Goal: Task Accomplishment & Management: Use online tool/utility

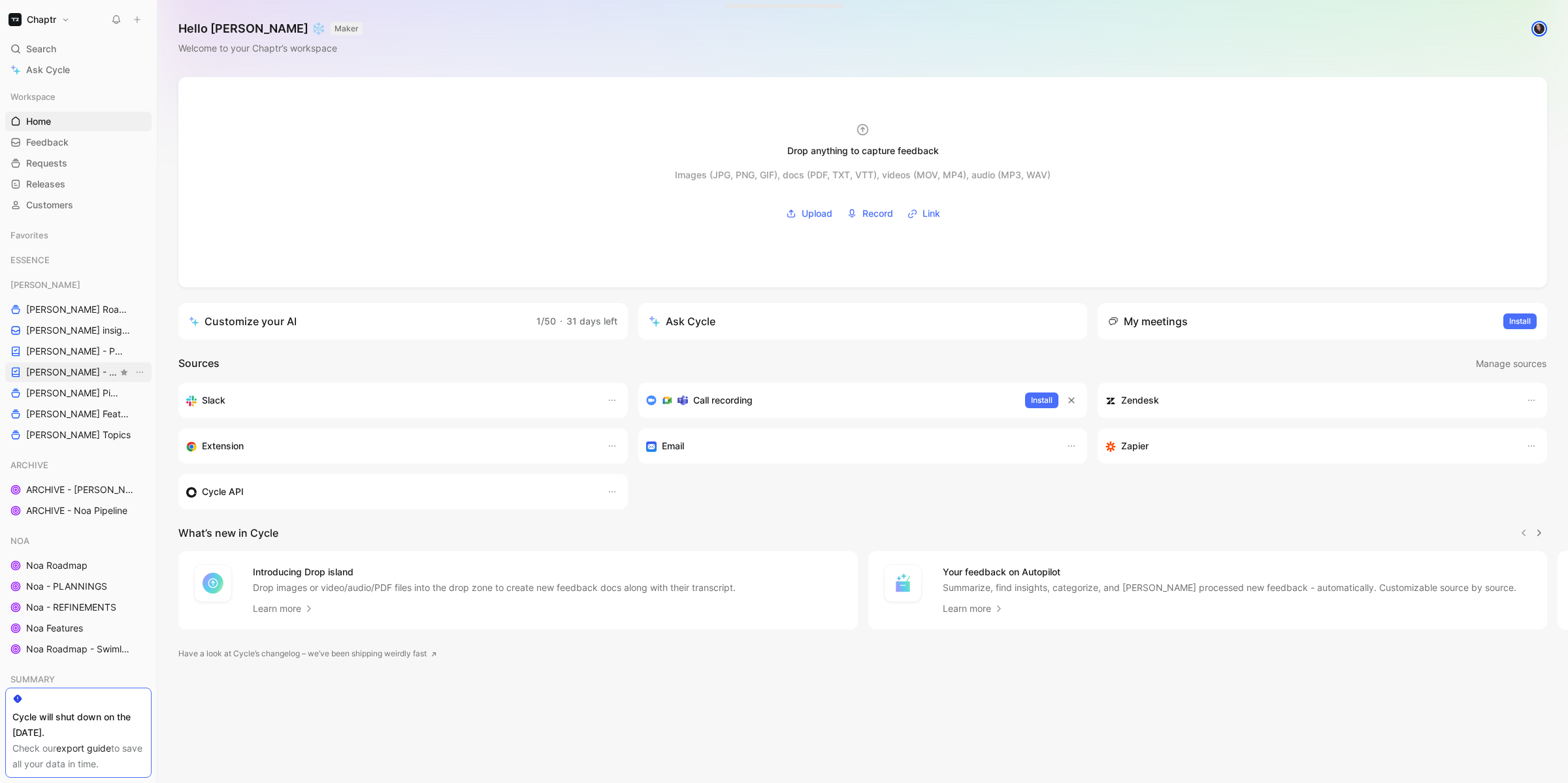
click at [56, 374] on span "[PERSON_NAME] - REFINEMENTS" at bounding box center [72, 372] width 91 height 13
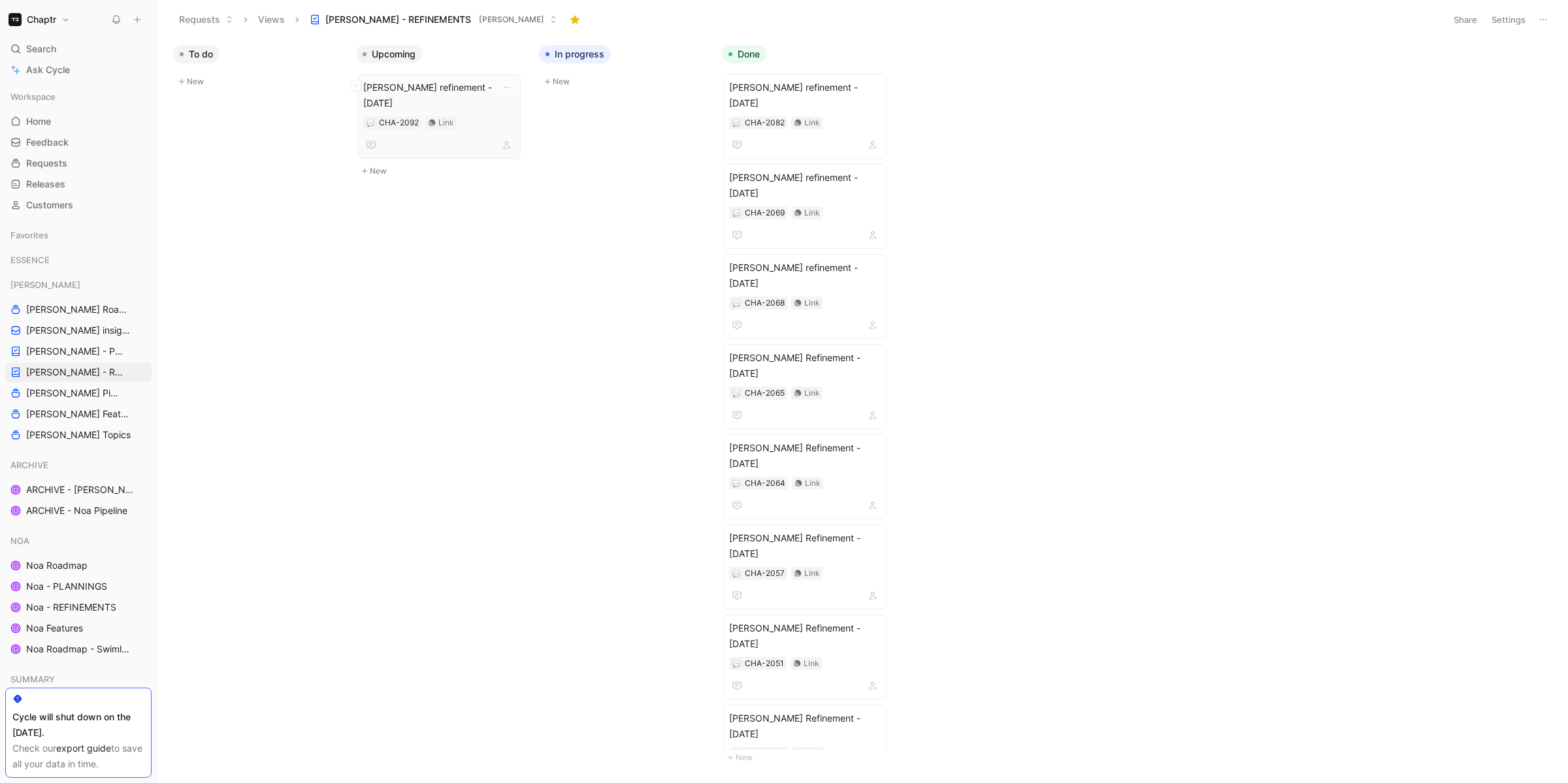
click at [450, 81] on span "[PERSON_NAME] refinement - [DATE]" at bounding box center [439, 95] width 151 height 31
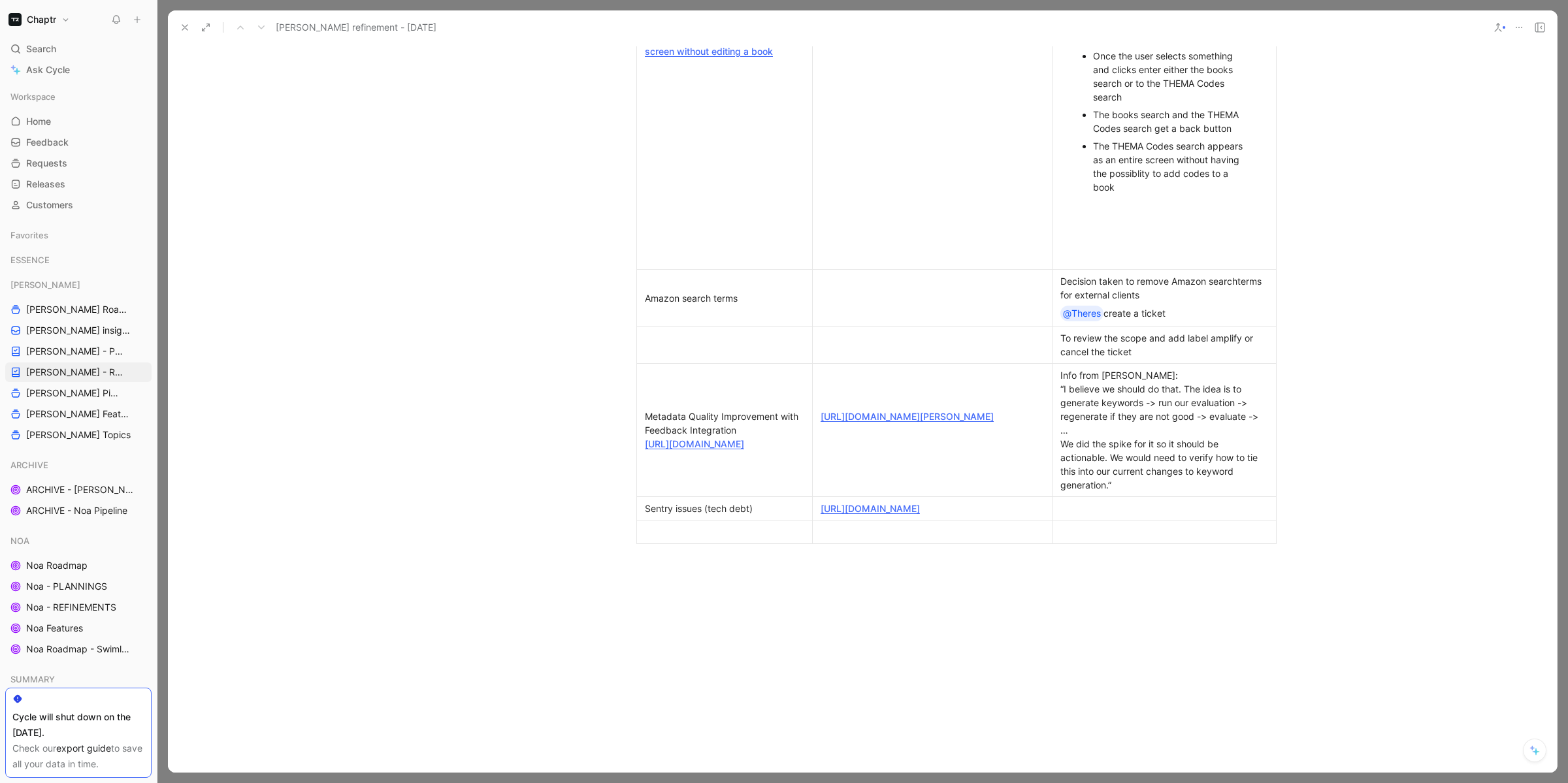
scroll to position [795, 0]
click at [684, 540] on td at bounding box center [725, 528] width 176 height 24
click at [925, 537] on p at bounding box center [932, 528] width 234 height 18
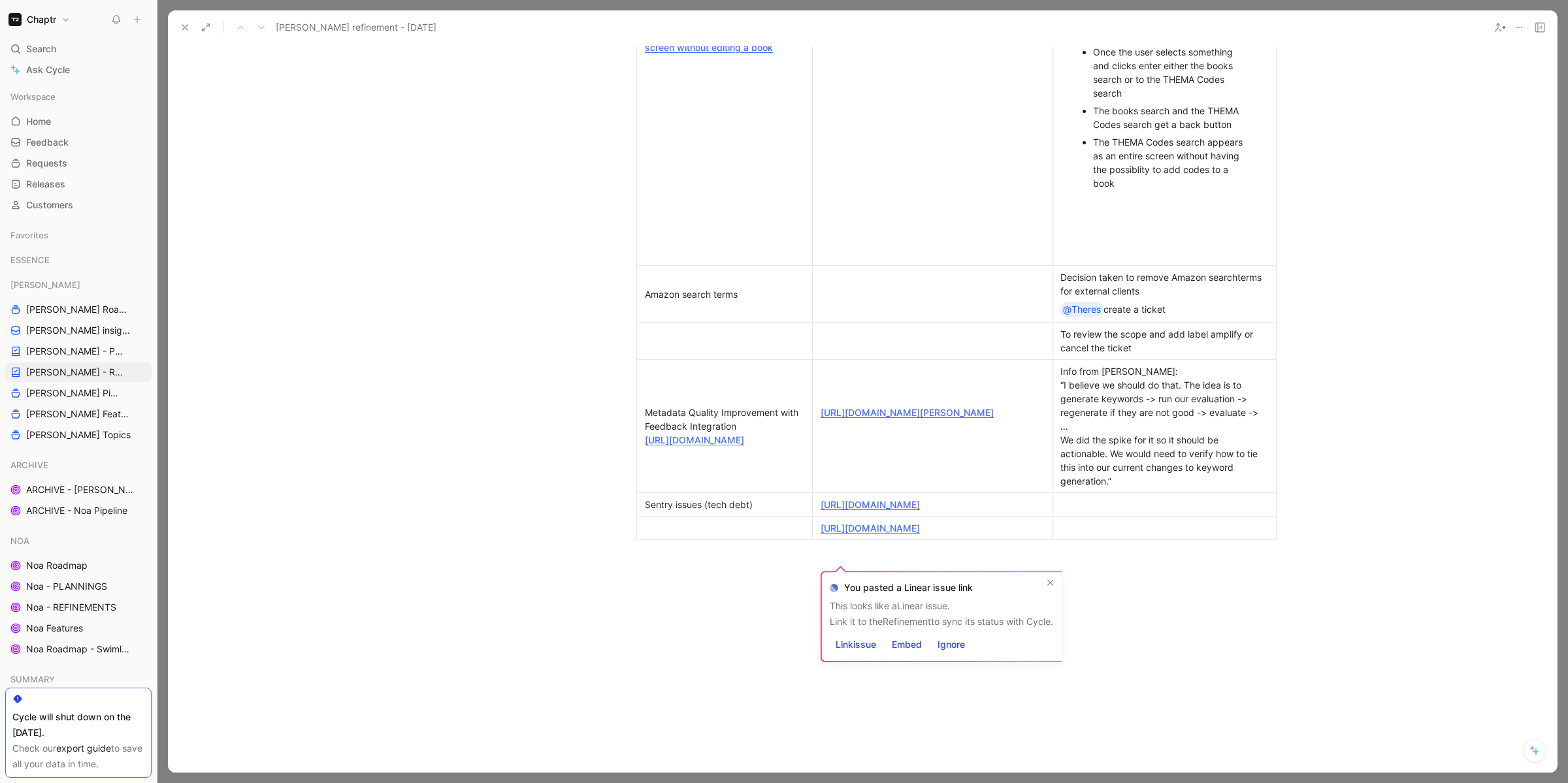
click at [730, 534] on div at bounding box center [725, 528] width 159 height 14
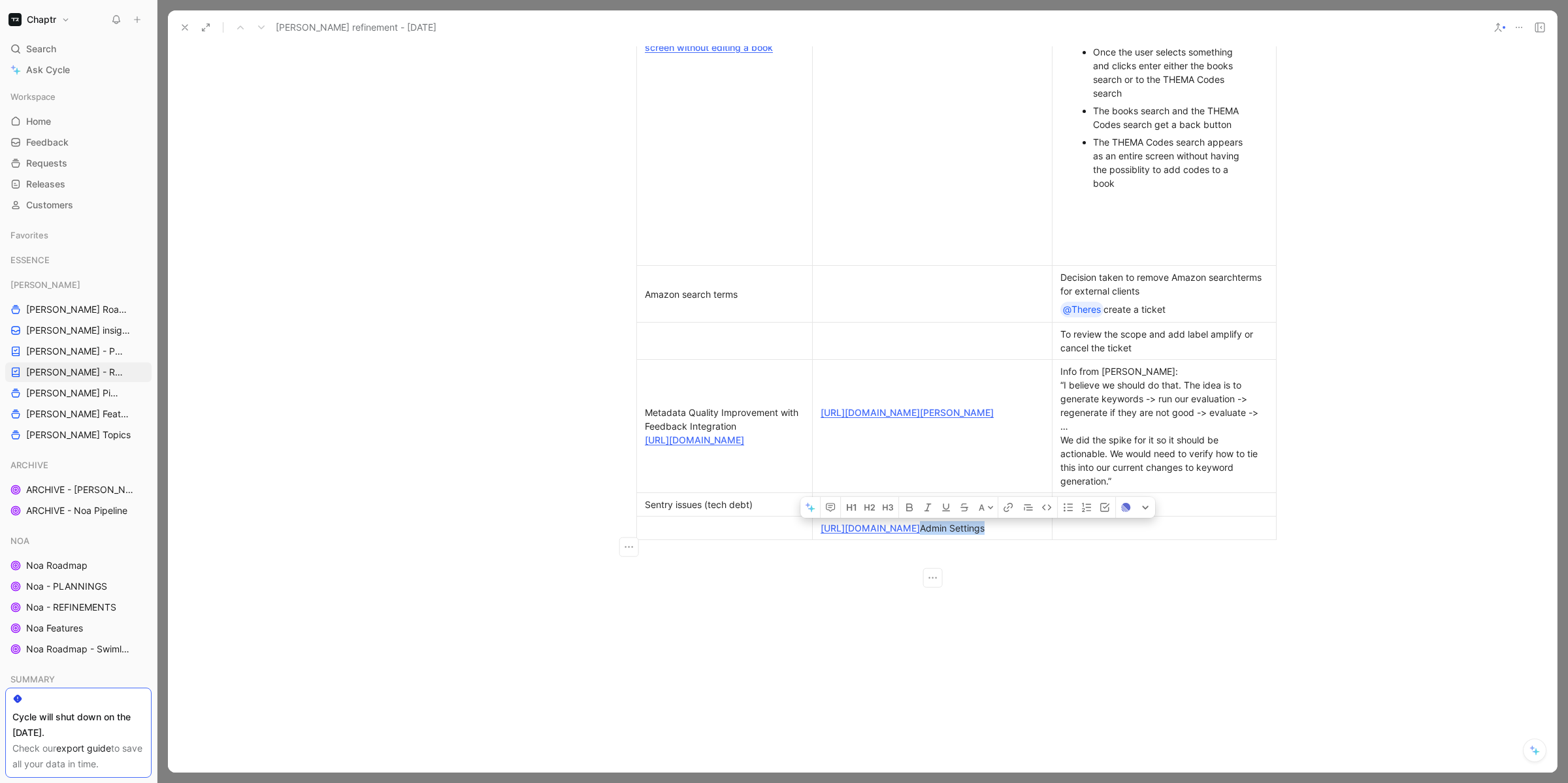
drag, startPoint x: 947, startPoint y: 553, endPoint x: 1022, endPoint y: 553, distance: 75.0
click at [1022, 534] on div "[URL][DOMAIN_NAME] Admin Settings" at bounding box center [932, 528] width 223 height 14
click at [734, 540] on td at bounding box center [725, 528] width 176 height 24
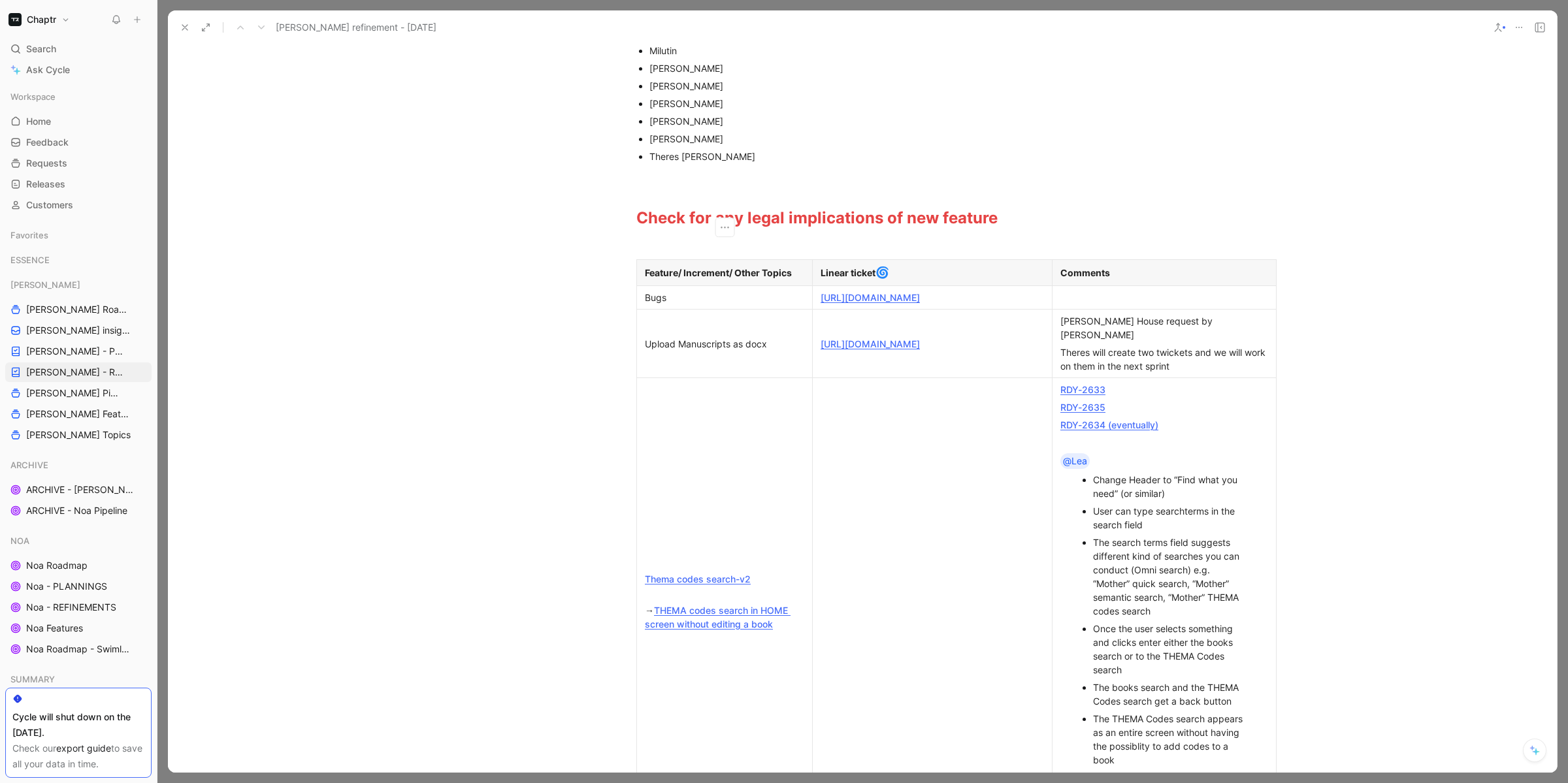
scroll to position [217, 0]
click at [1257, 359] on div "Theres will create two twickets and we will work on them in the next sprint" at bounding box center [1164, 360] width 208 height 27
drag, startPoint x: 644, startPoint y: 350, endPoint x: 851, endPoint y: 372, distance: 208.2
click at [851, 372] on tr "Upload Manuscripts as docx [URL][DOMAIN_NAME] [PERSON_NAME] House request by [P…" at bounding box center [956, 345] width 640 height 69
click at [747, 354] on p "Upload Manuscripts as docx" at bounding box center [724, 345] width 170 height 18
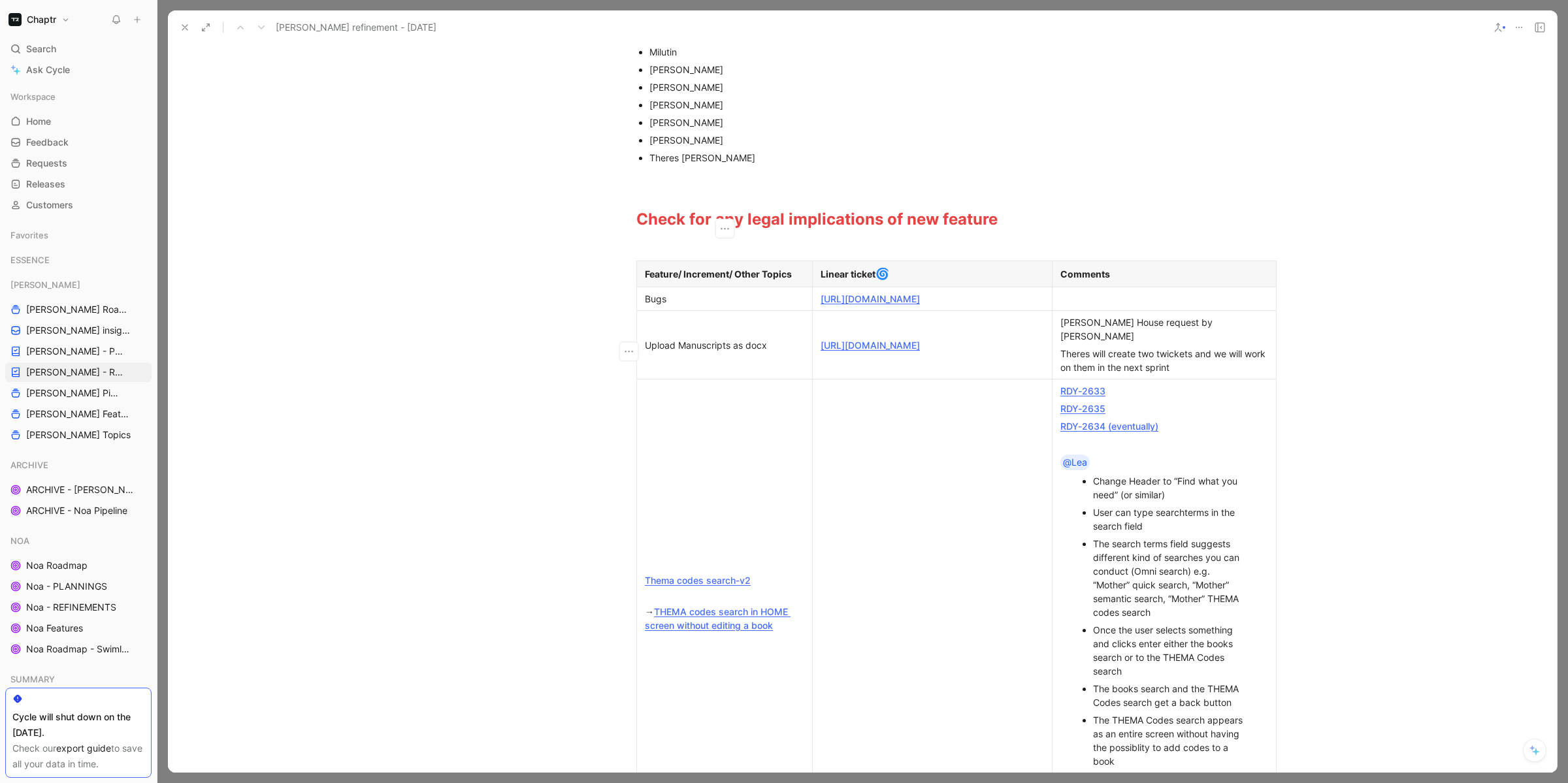
click at [681, 352] on div "Upload Manuscripts as docx" at bounding box center [725, 345] width 159 height 14
click at [625, 354] on icon "button" at bounding box center [629, 351] width 13 height 13
click at [627, 379] on span "Add row below" at bounding box center [637, 380] width 64 height 11
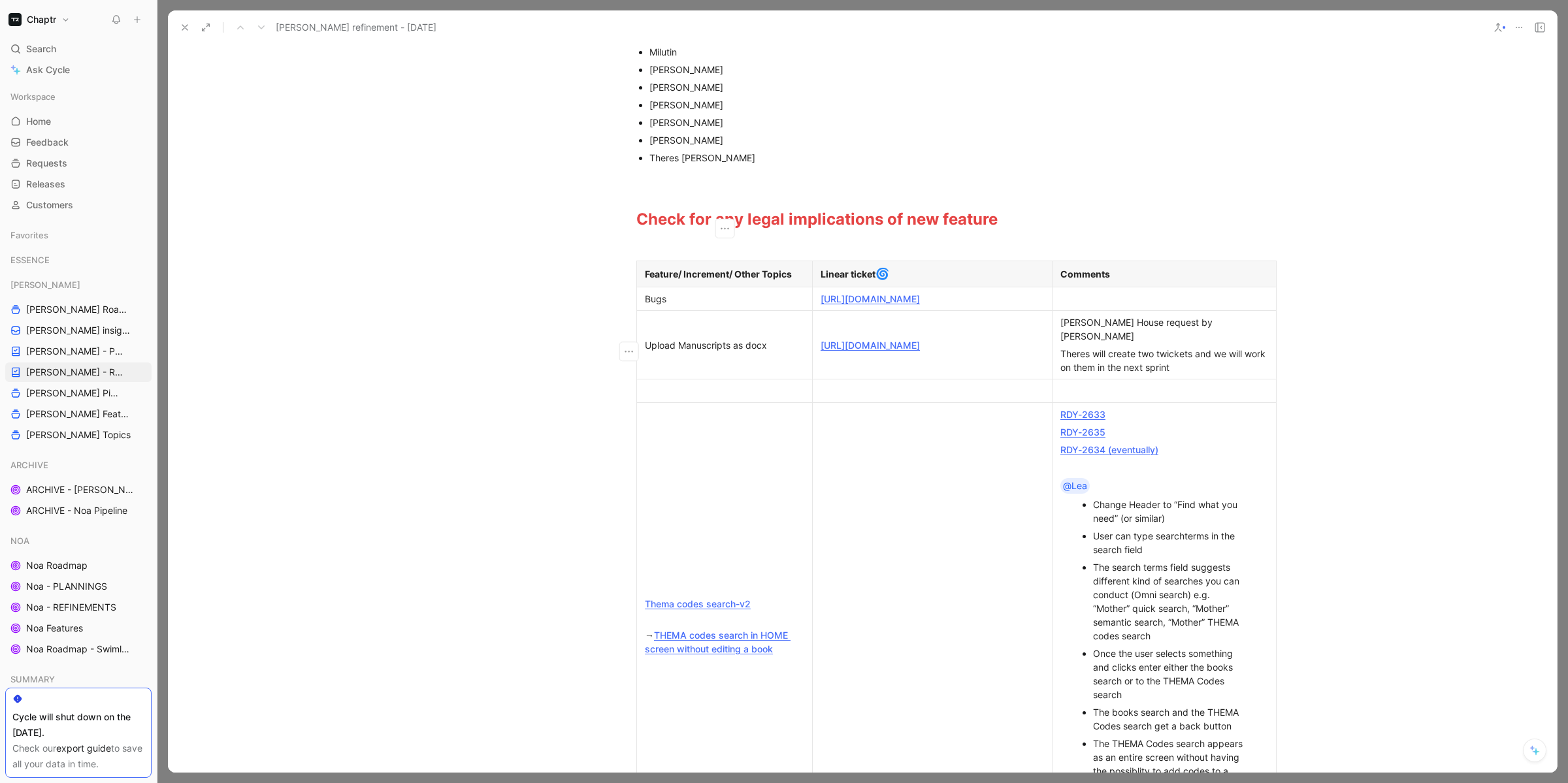
scroll to position [222, 0]
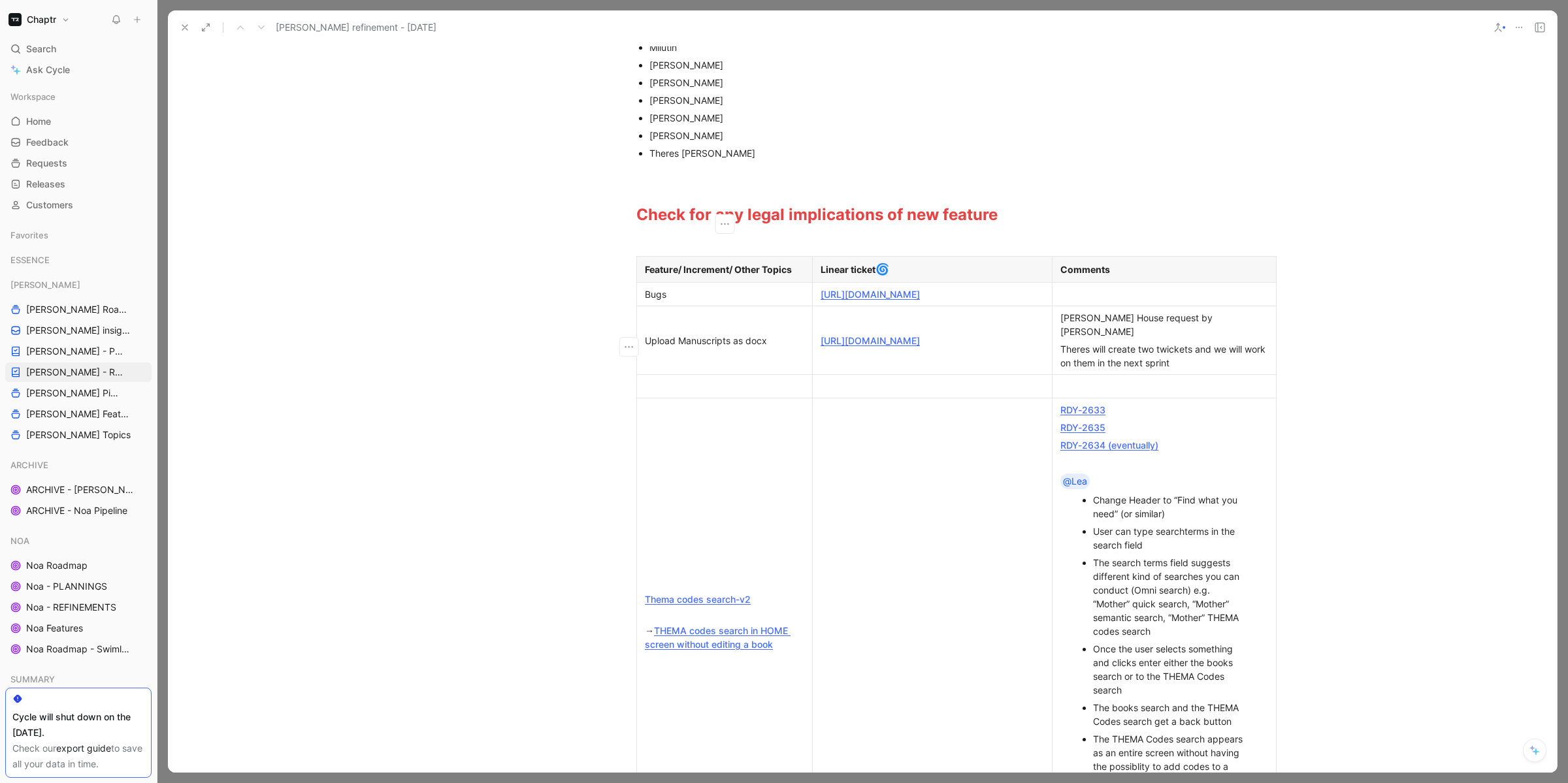
click at [920, 338] on link "[URL][DOMAIN_NAME]" at bounding box center [871, 340] width 99 height 11
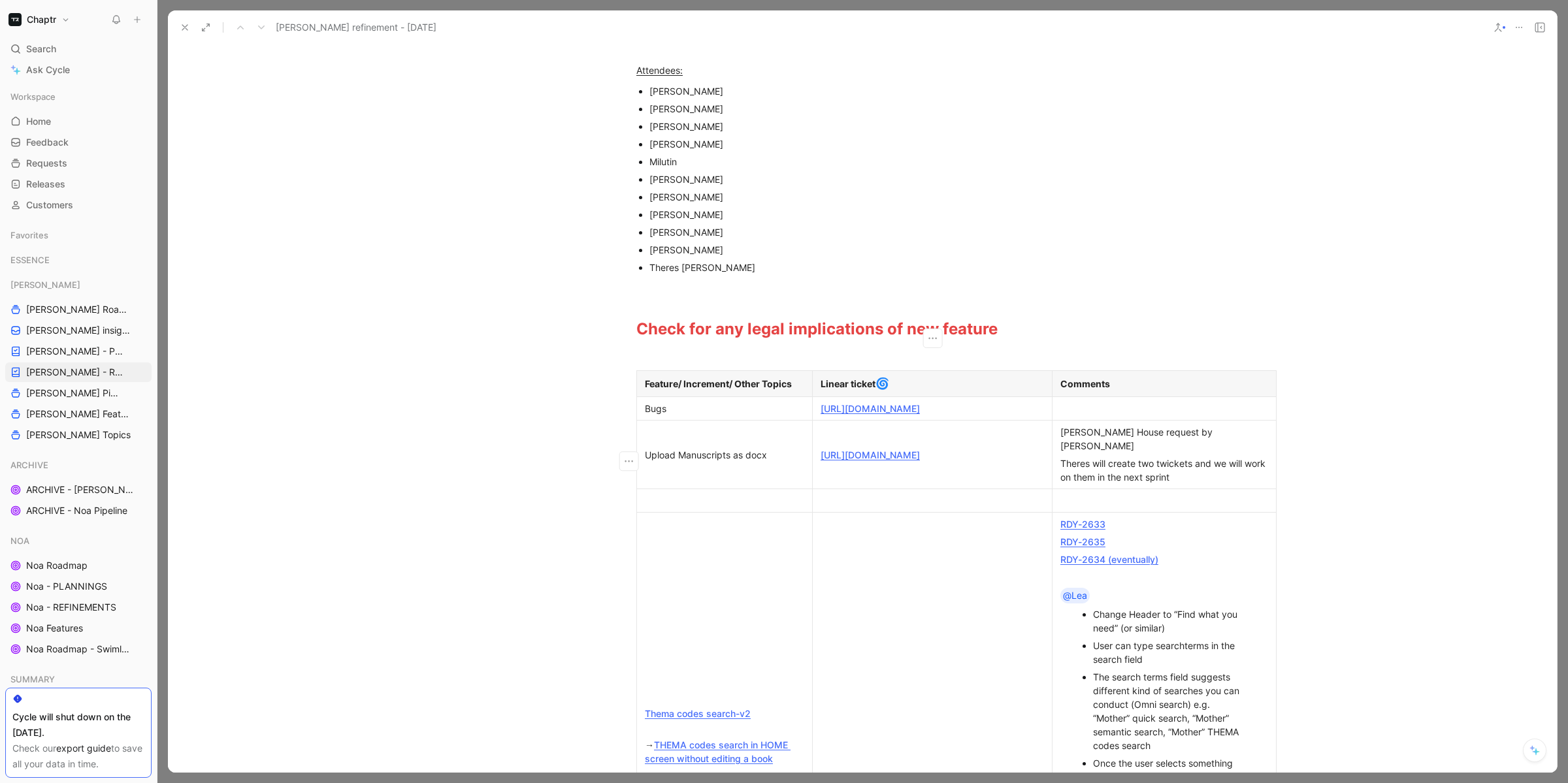
scroll to position [0, 0]
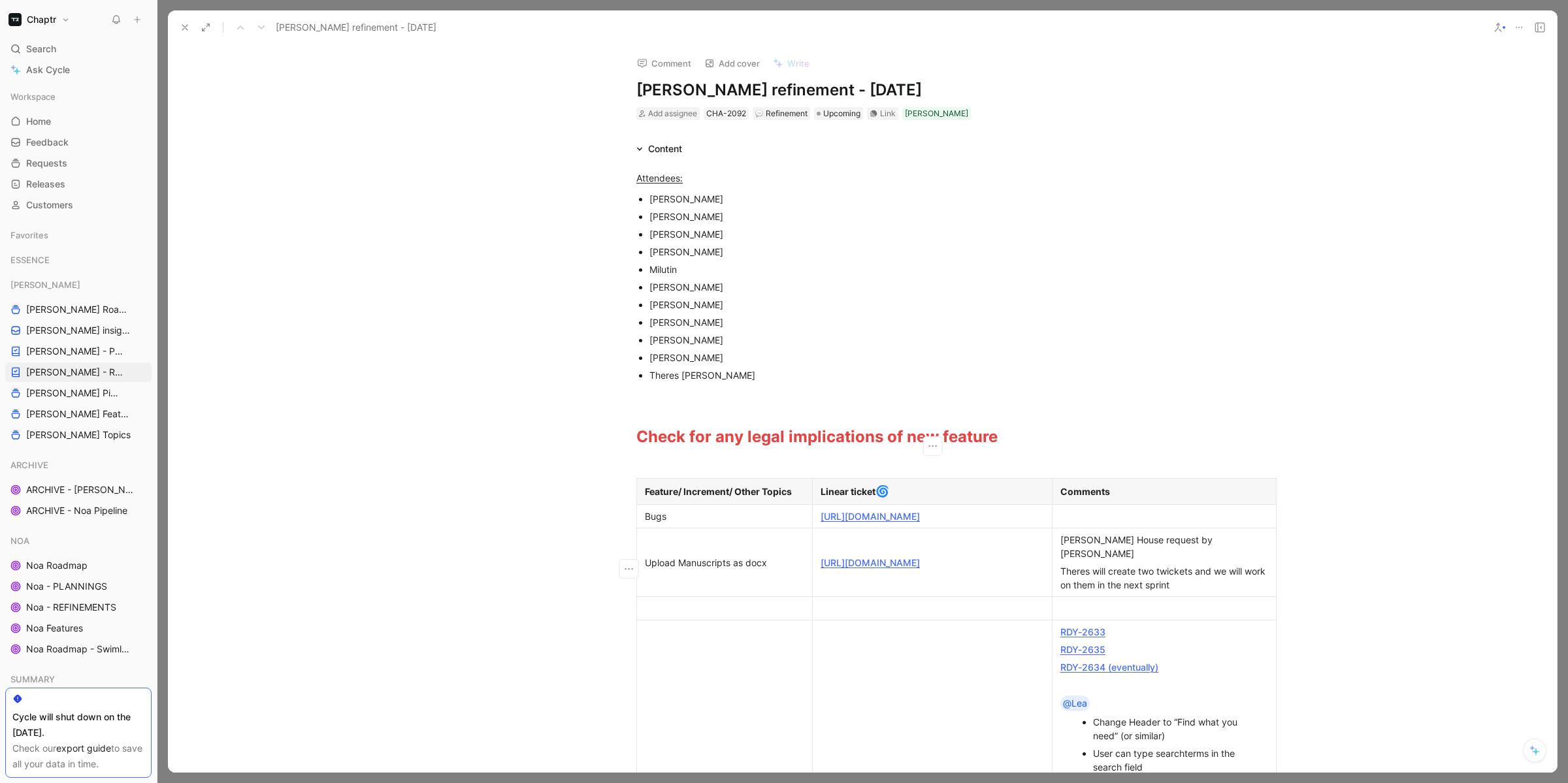
click at [803, 86] on h1 "[PERSON_NAME] refinement - [DATE]" at bounding box center [862, 90] width 452 height 21
click at [826, 88] on h1 "[PERSON_NAME] refinement - [DATE]" at bounding box center [862, 90] width 452 height 21
click at [804, 83] on h1 "[PERSON_NAME] refinement - [DATE]" at bounding box center [862, 90] width 452 height 21
click at [954, 80] on h1 "[PERSON_NAME] refinement - [DATE]" at bounding box center [862, 90] width 452 height 21
